Goal: Find specific page/section: Find specific page/section

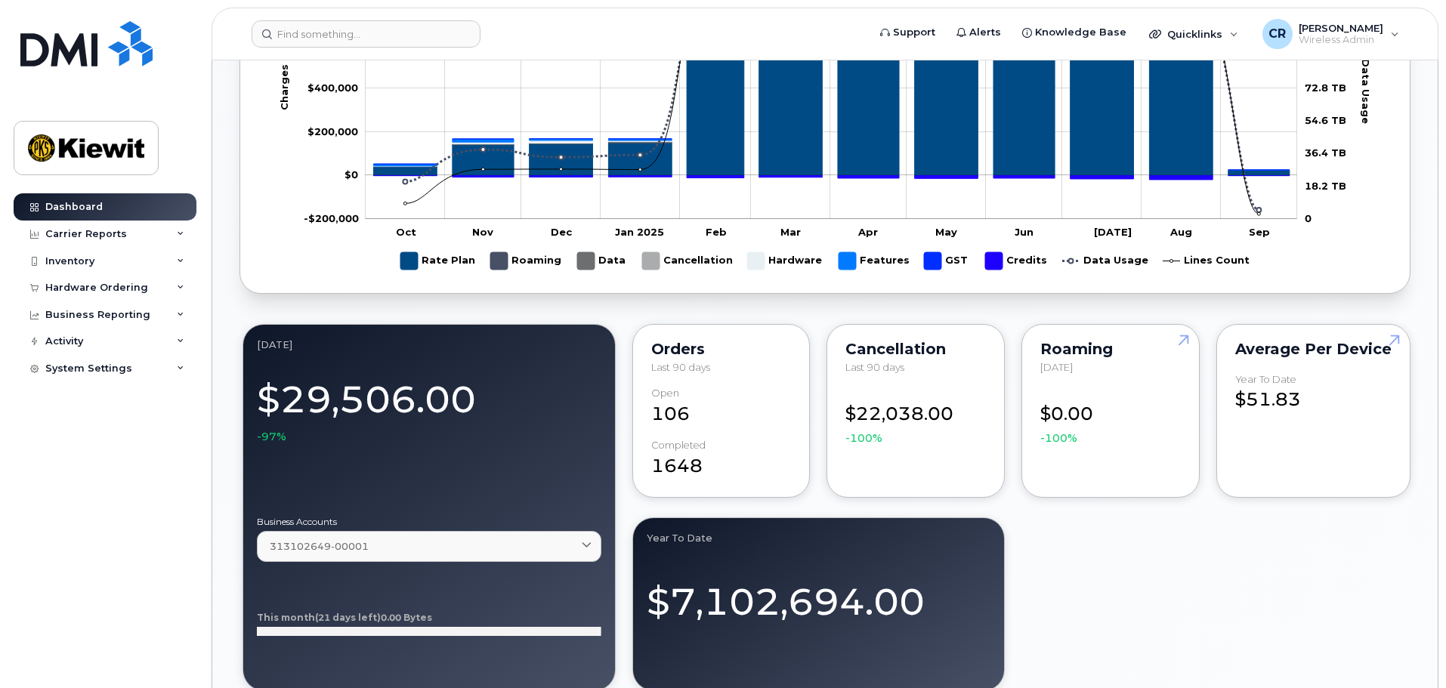
scroll to position [982, 0]
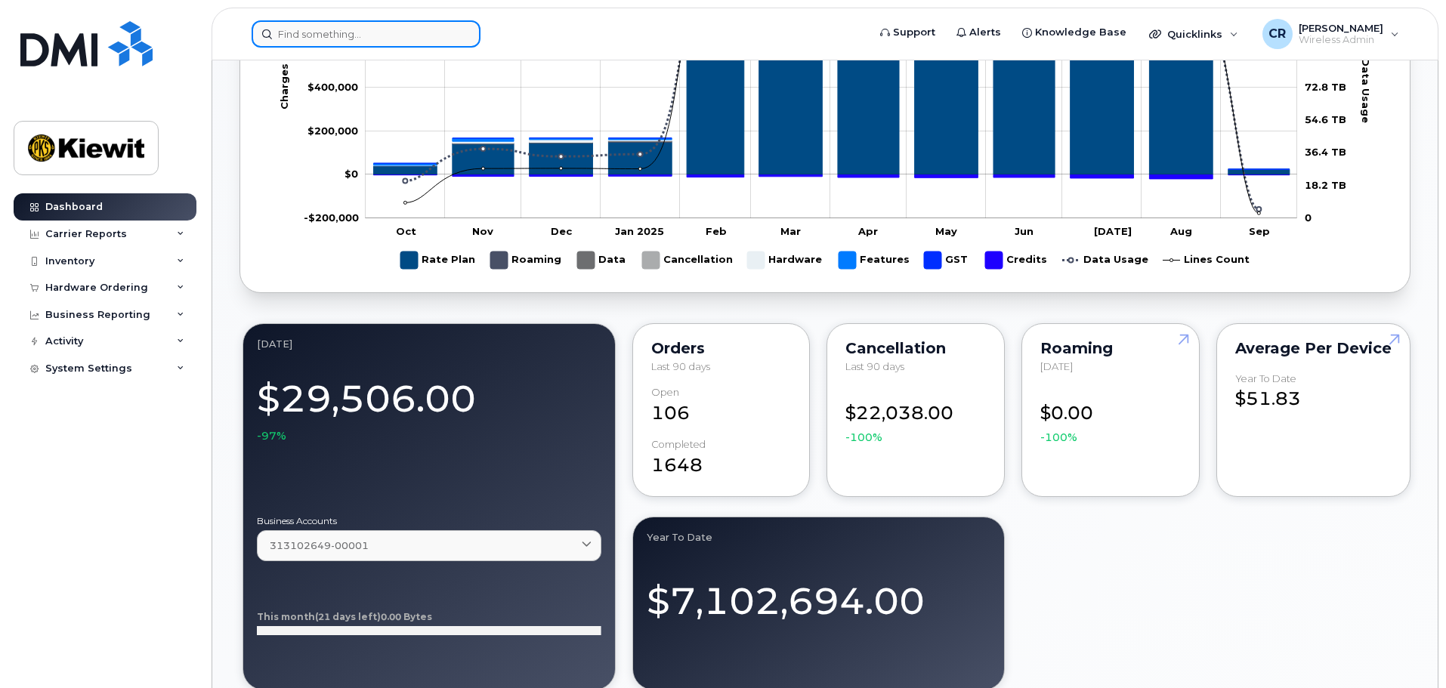
click at [386, 33] on input at bounding box center [366, 33] width 229 height 27
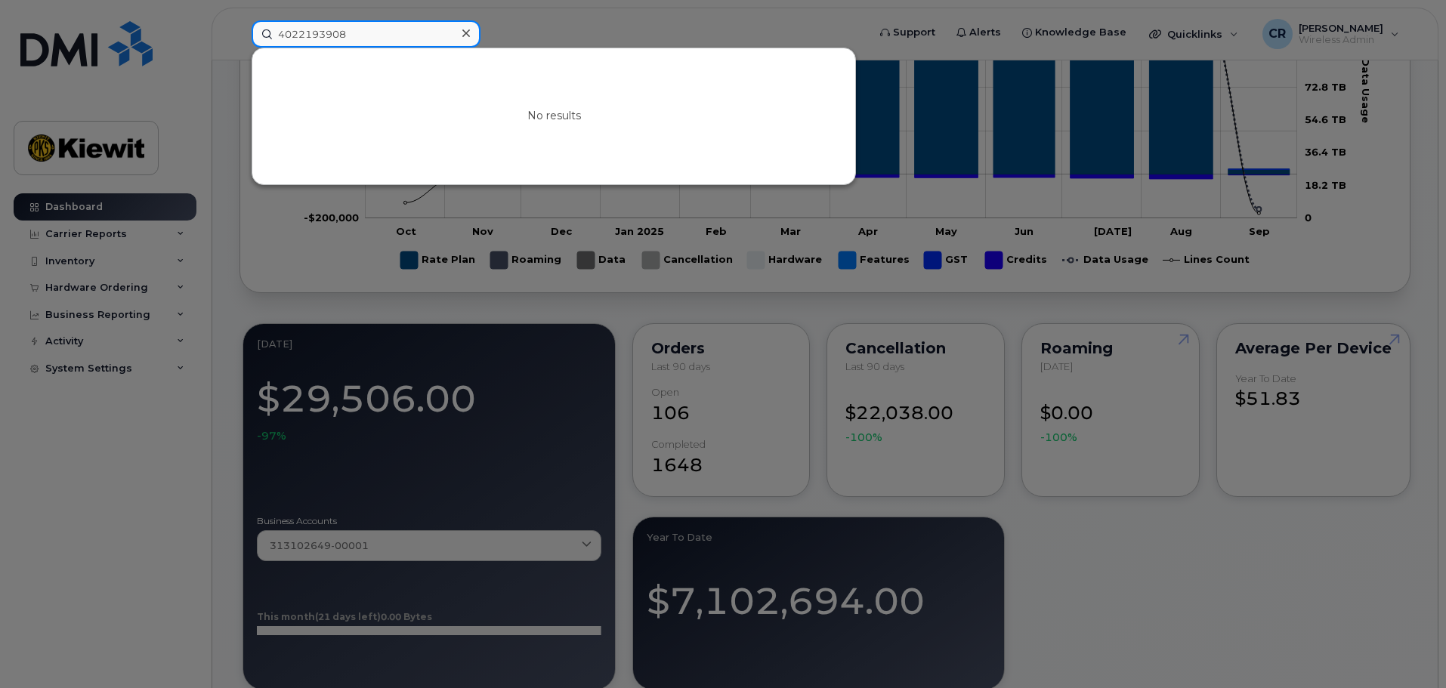
click at [298, 39] on input "4022193908" at bounding box center [366, 33] width 229 height 27
click at [323, 32] on input "402-2193908" at bounding box center [366, 33] width 229 height 27
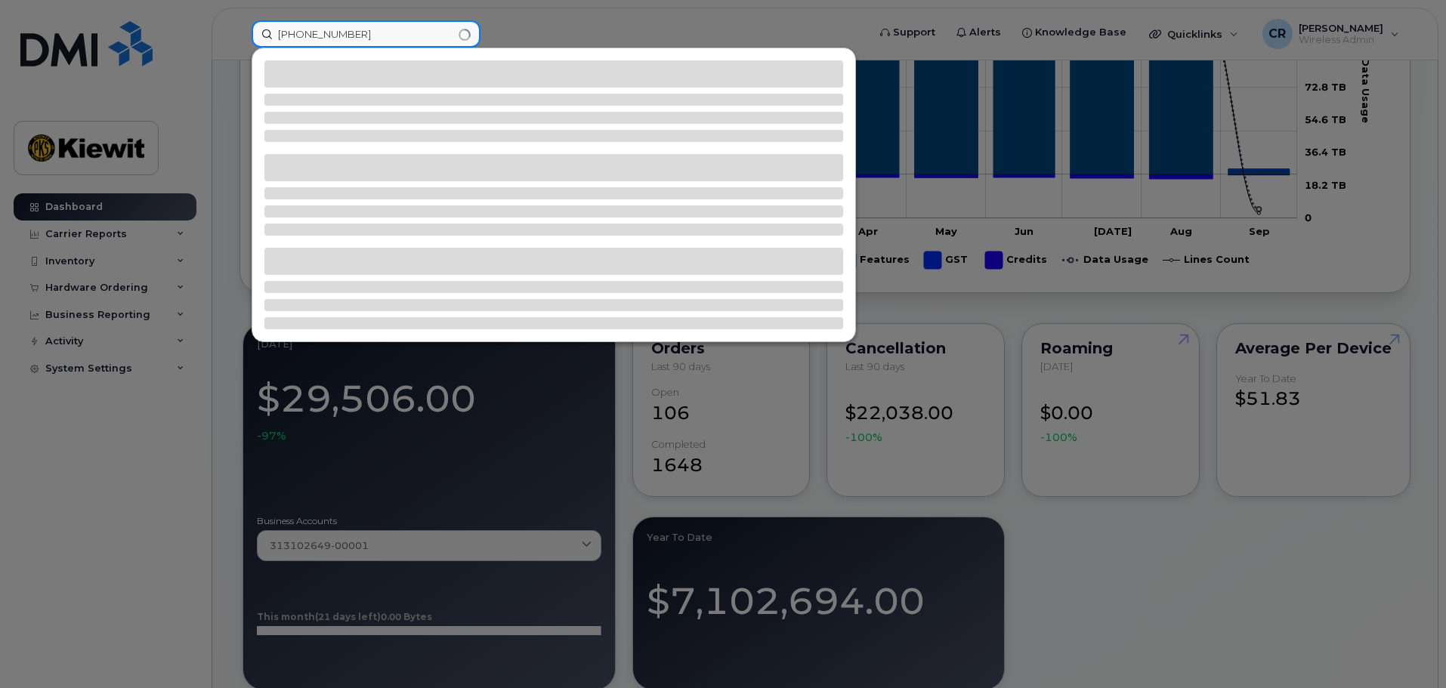
type input "402-215-3908"
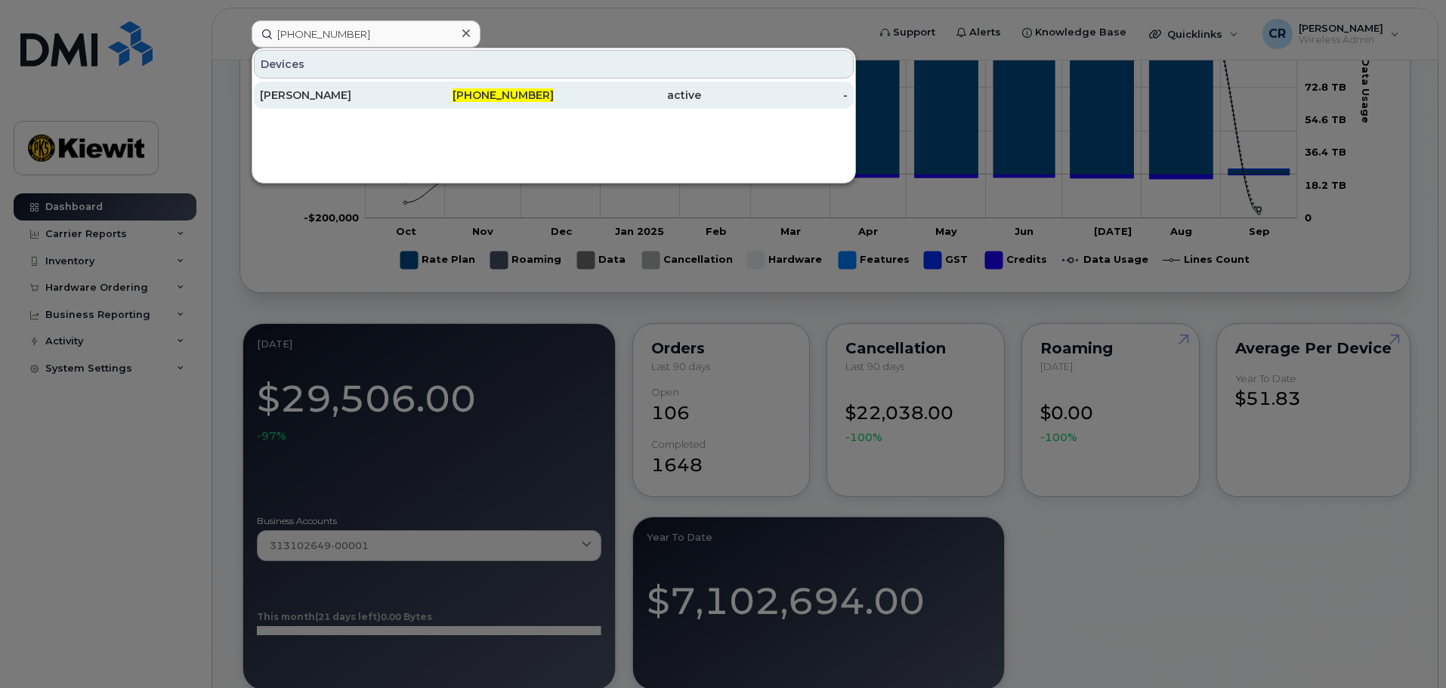
click at [325, 101] on div "CHELSEA JULIN" at bounding box center [333, 95] width 147 height 15
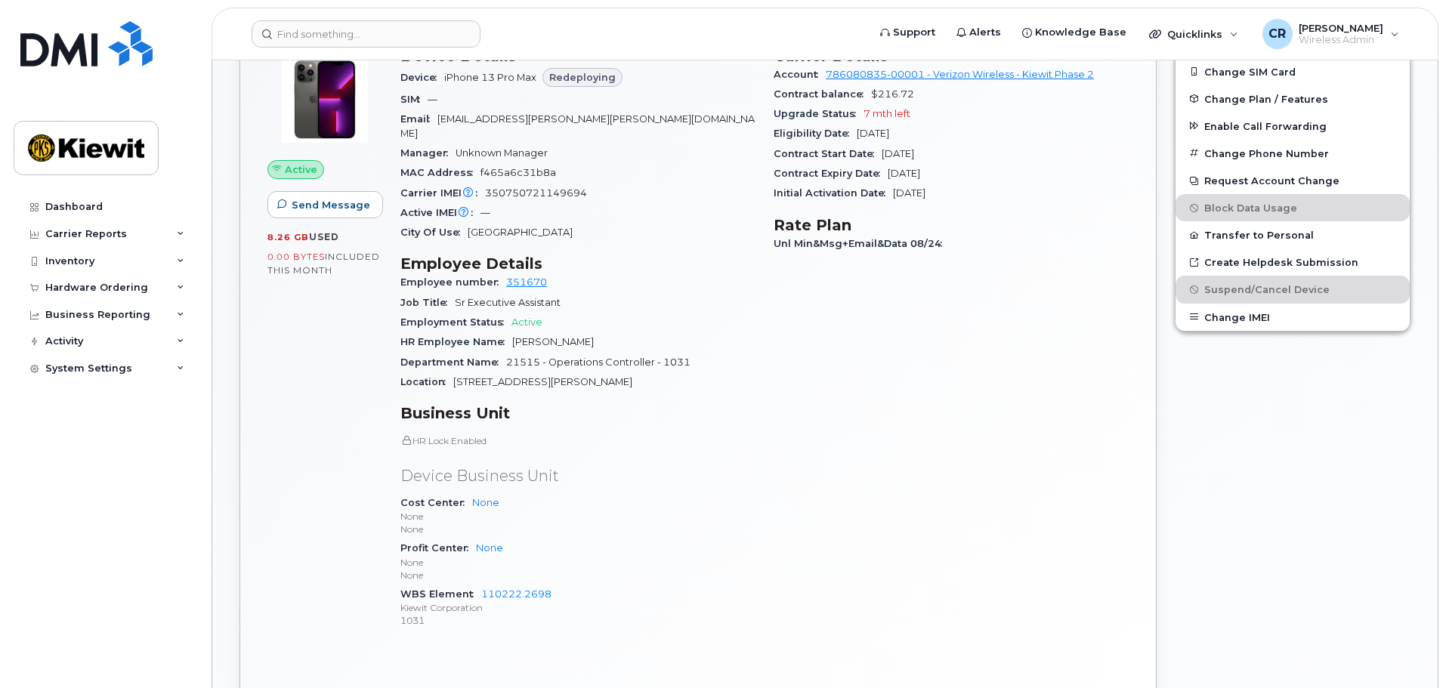
scroll to position [453, 0]
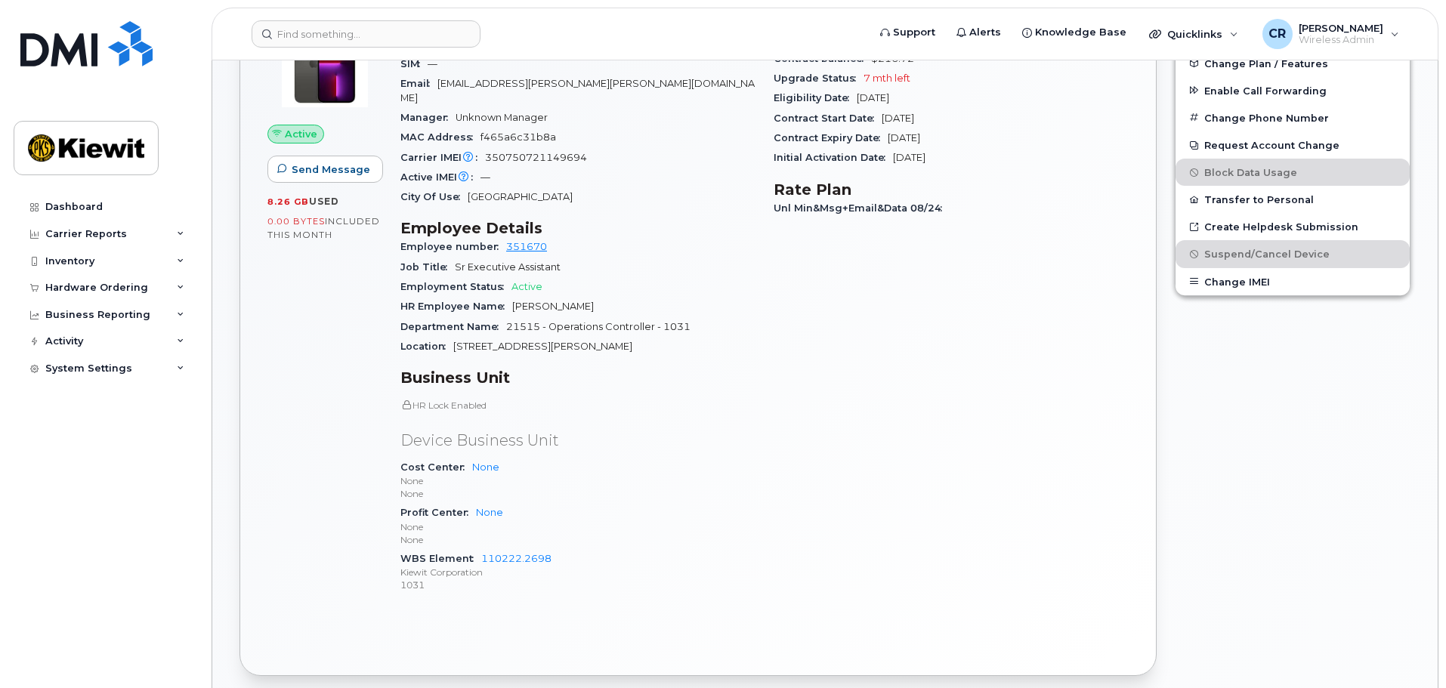
drag, startPoint x: 644, startPoint y: 493, endPoint x: 609, endPoint y: 540, distance: 58.9
click at [644, 503] on div "Profit Center None None None" at bounding box center [578, 526] width 355 height 46
drag, startPoint x: 562, startPoint y: 555, endPoint x: 549, endPoint y: 546, distance: 15.9
click at [509, 553] on span "110222.2698 Kiewit Corporation 1031" at bounding box center [578, 572] width 355 height 39
click at [571, 549] on div "WBS Element 110222.2698 Kiewit Corporation 1031" at bounding box center [578, 572] width 355 height 46
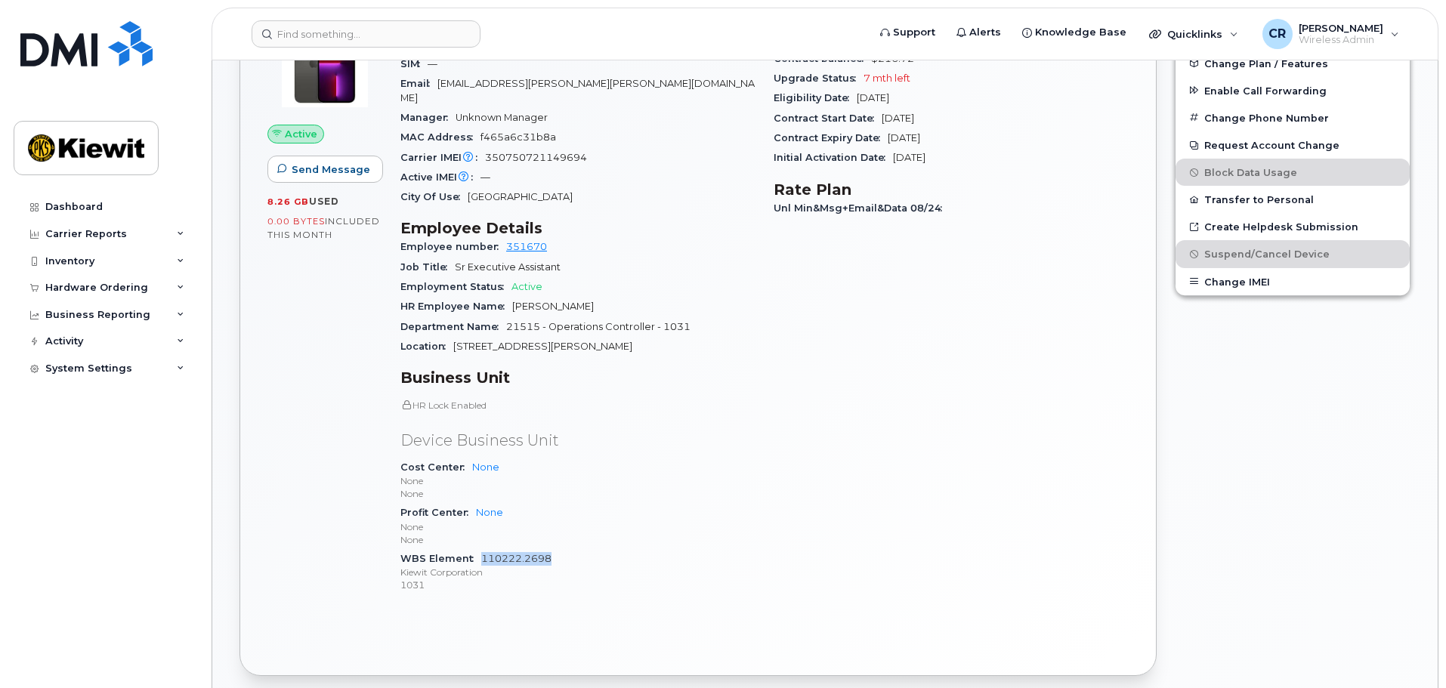
drag, startPoint x: 554, startPoint y: 544, endPoint x: 482, endPoint y: 545, distance: 71.8
click at [482, 549] on div "WBS Element 110222.2698 Kiewit Corporation 1031" at bounding box center [578, 572] width 355 height 46
copy link "110222.2698"
click at [691, 521] on p "None" at bounding box center [578, 527] width 355 height 13
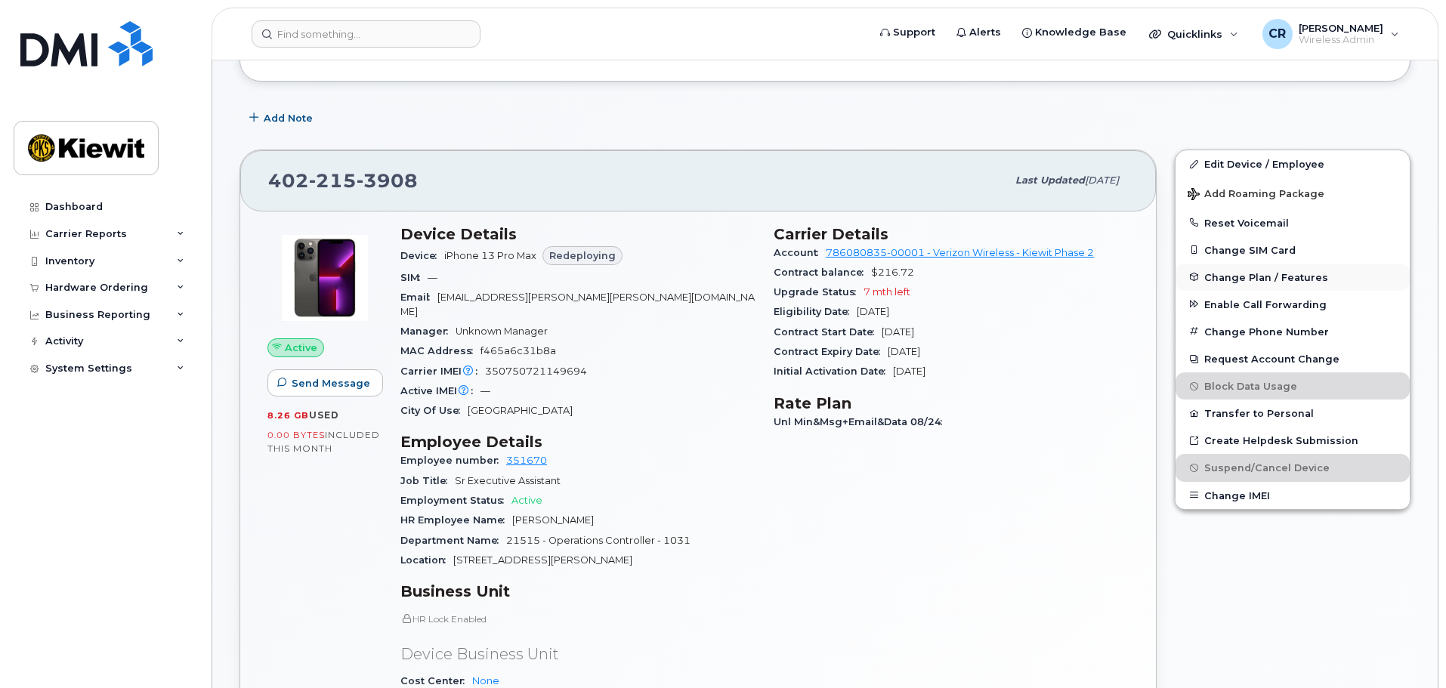
scroll to position [227, 0]
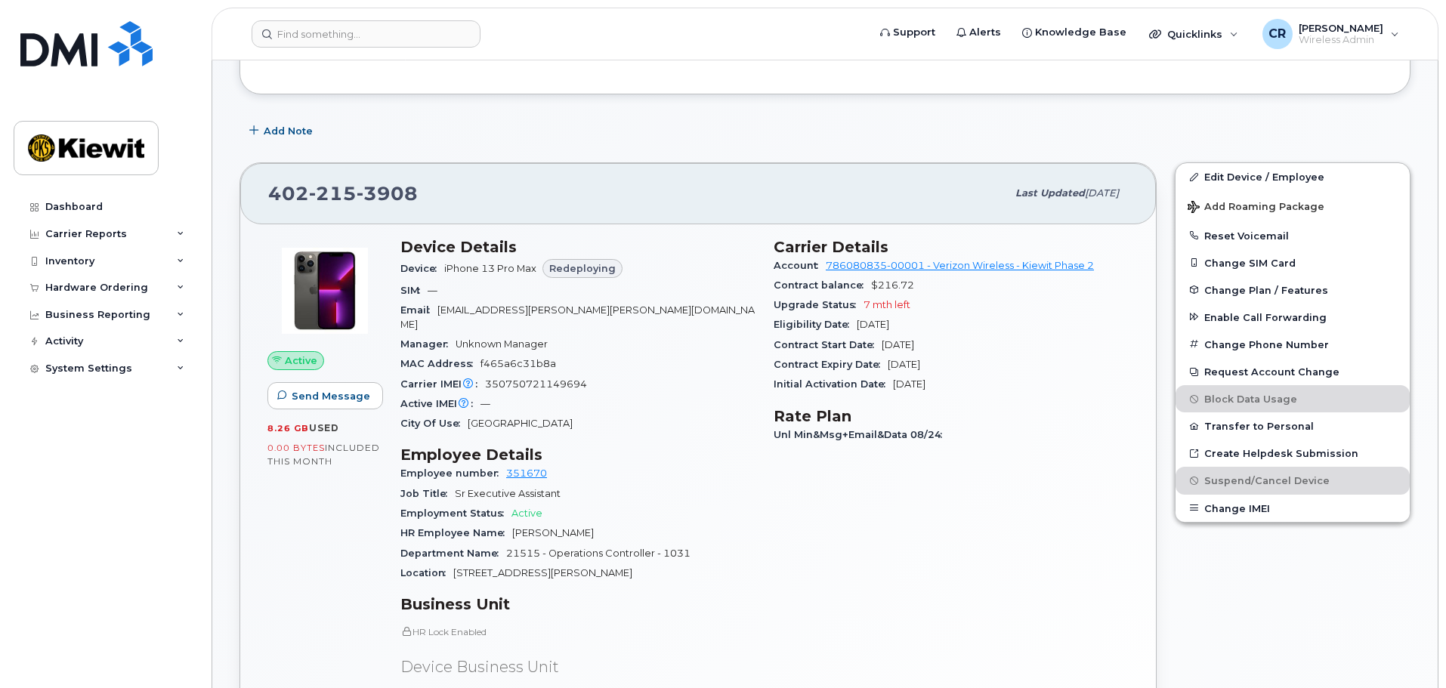
click at [618, 268] on div "Redeploying" at bounding box center [583, 269] width 80 height 20
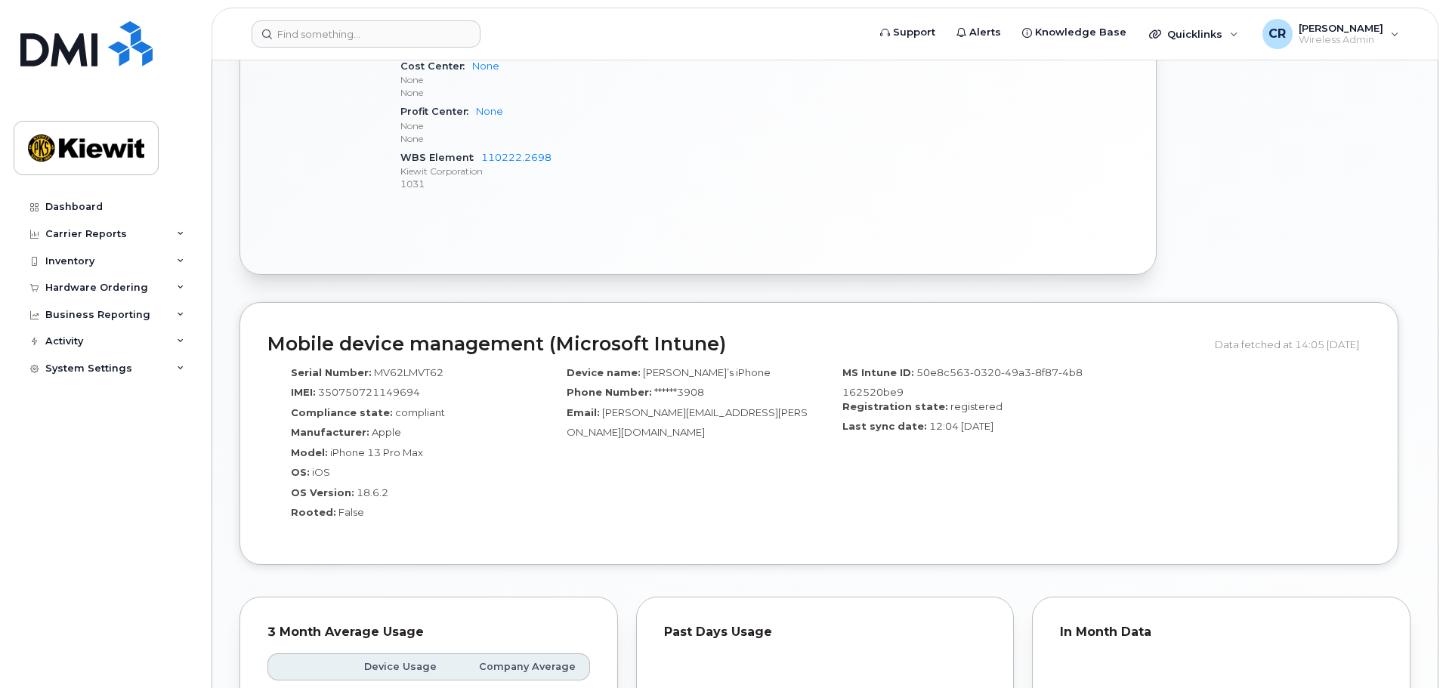
scroll to position [756, 0]
